Goal: Task Accomplishment & Management: Manage account settings

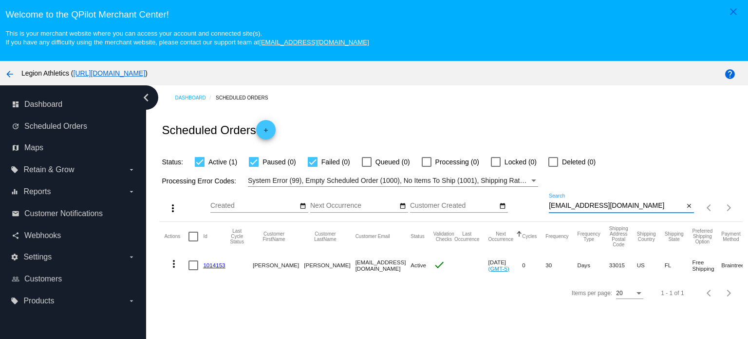
click at [575, 206] on input "[EMAIL_ADDRESS][DOMAIN_NAME]" at bounding box center [616, 206] width 135 height 8
paste input "rsundstrom7"
type input "[EMAIL_ADDRESS][DOMAIN_NAME]"
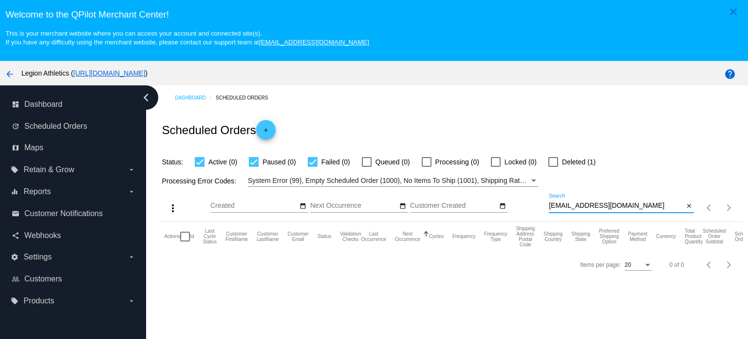
click at [622, 204] on input "[EMAIL_ADDRESS][DOMAIN_NAME]" at bounding box center [616, 206] width 135 height 8
click at [559, 162] on label "Deleted (1)" at bounding box center [572, 162] width 47 height 12
click at [554, 167] on input "Deleted (1)" at bounding box center [553, 167] width 0 height 0
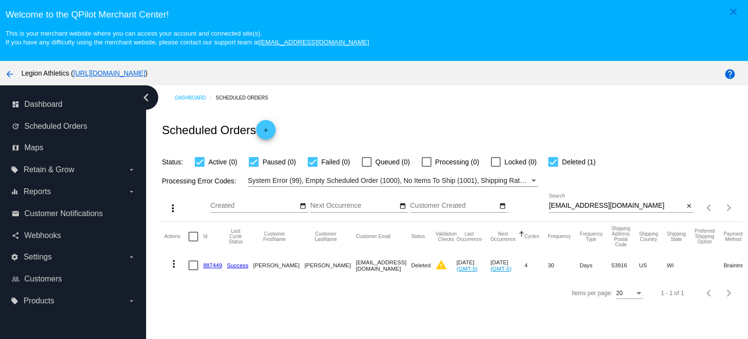
click at [554, 161] on div at bounding box center [554, 162] width 10 height 10
click at [554, 167] on input "Deleted (1)" at bounding box center [553, 167] width 0 height 0
checkbox input "false"
